Goal: Communication & Community: Answer question/provide support

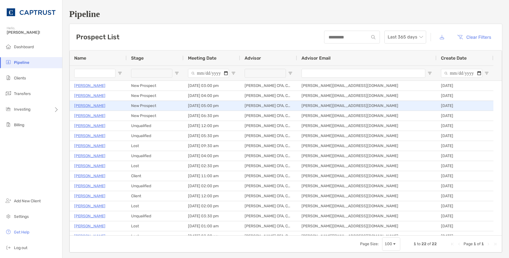
click at [89, 107] on p "[PERSON_NAME]" at bounding box center [89, 105] width 31 height 7
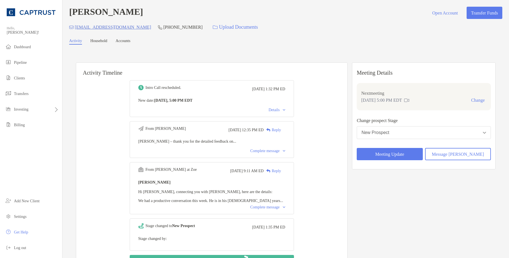
click at [270, 210] on div "Complete message" at bounding box center [267, 207] width 35 height 4
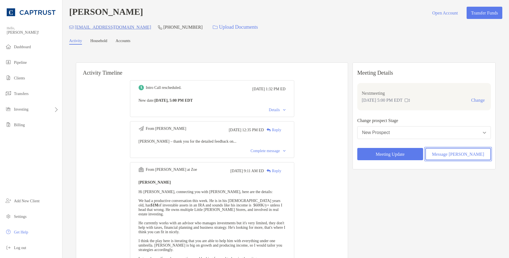
click at [457, 154] on button "Message Zoe" at bounding box center [458, 154] width 66 height 12
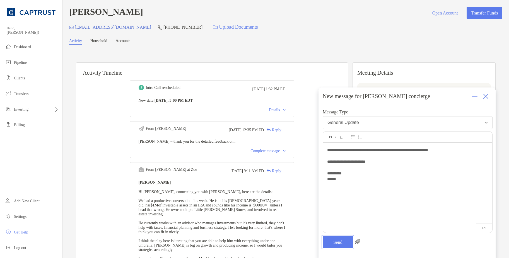
click at [340, 241] on button "Send" at bounding box center [338, 242] width 30 height 12
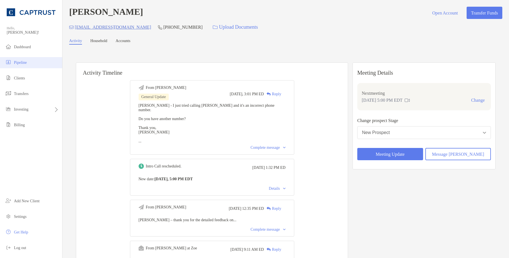
click at [24, 63] on span "Pipeline" at bounding box center [20, 62] width 13 height 4
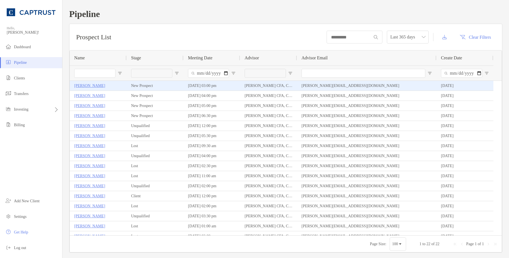
click at [82, 88] on p "[PERSON_NAME]" at bounding box center [89, 85] width 31 height 7
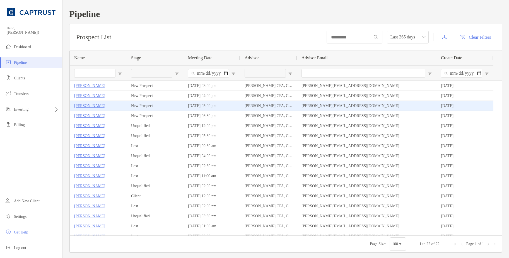
click at [92, 105] on p "Arturo Diaz" at bounding box center [89, 105] width 31 height 7
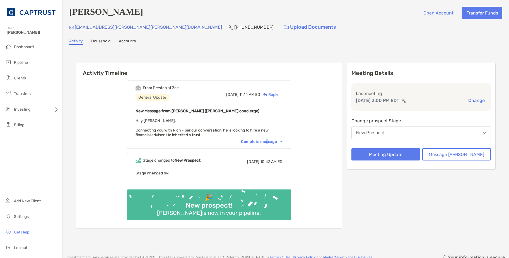
click at [276, 143] on div "Complete message" at bounding box center [262, 141] width 42 height 5
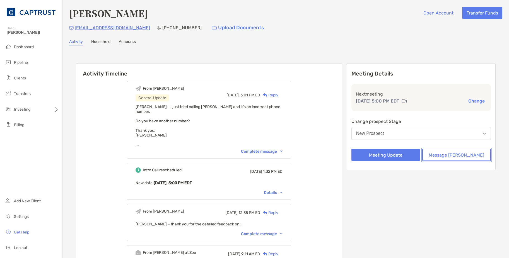
click at [447, 157] on button "Message [PERSON_NAME]" at bounding box center [456, 155] width 69 height 12
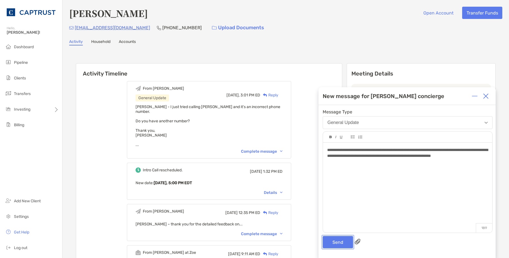
click at [341, 245] on button "Send" at bounding box center [338, 242] width 30 height 12
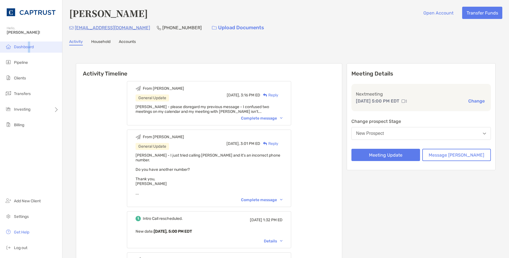
click at [29, 45] on span "Dashboard" at bounding box center [24, 47] width 20 height 5
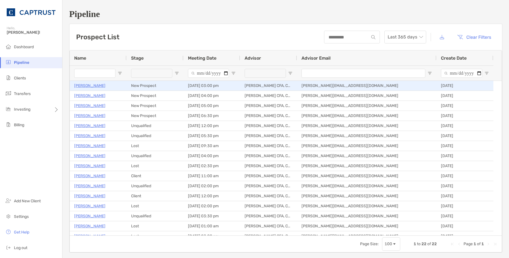
click at [86, 84] on p "[PERSON_NAME]" at bounding box center [89, 85] width 31 height 7
click at [91, 86] on p "Rich Paul" at bounding box center [89, 85] width 31 height 7
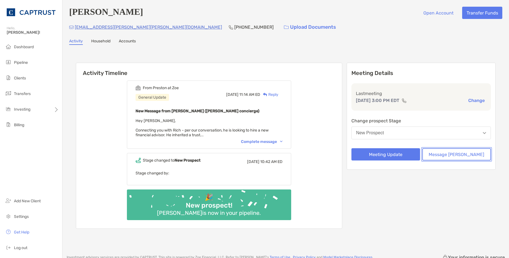
click at [463, 156] on button "Message [PERSON_NAME]" at bounding box center [456, 154] width 69 height 12
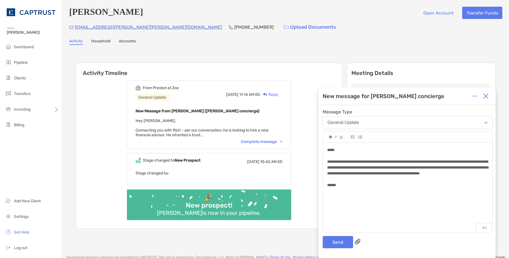
click at [404, 162] on span "**********" at bounding box center [407, 168] width 161 height 16
click at [340, 241] on button "Send" at bounding box center [338, 242] width 30 height 12
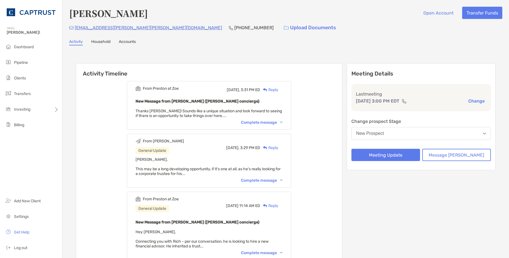
click at [280, 123] on div "Complete message" at bounding box center [262, 122] width 42 height 5
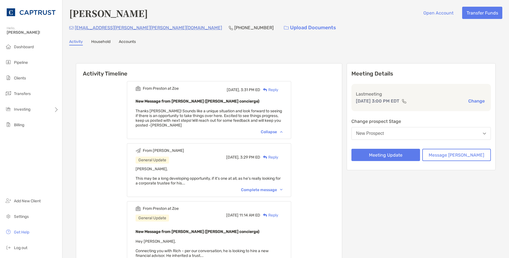
click at [278, 91] on div "Reply" at bounding box center [269, 90] width 18 height 6
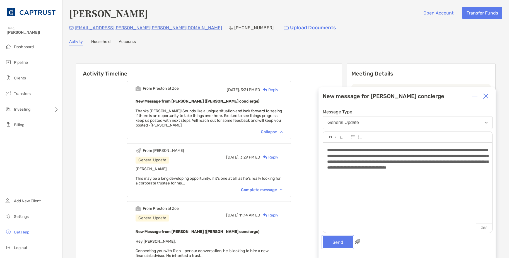
click at [339, 244] on button "Send" at bounding box center [338, 242] width 30 height 12
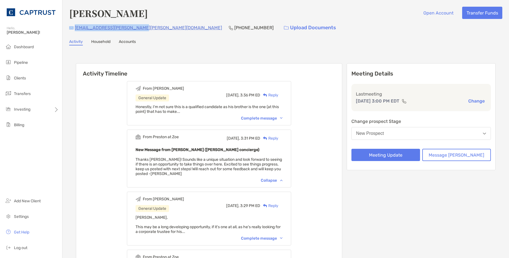
drag, startPoint x: 137, startPoint y: 28, endPoint x: 72, endPoint y: 28, distance: 65.8
click at [72, 28] on div "[EMAIL_ADDRESS][PERSON_NAME][PERSON_NAME][DOMAIN_NAME] [PHONE_NUMBER] Upload Do…" at bounding box center [285, 28] width 433 height 12
copy div "[EMAIL_ADDRESS][PERSON_NAME][PERSON_NAME][DOMAIN_NAME]"
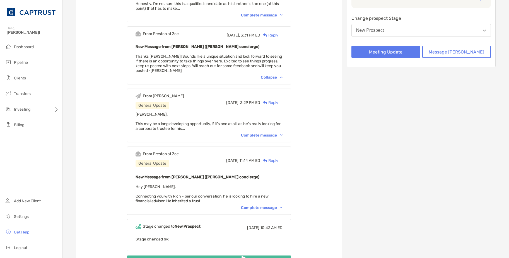
scroll to position [84, 0]
